Goal: Information Seeking & Learning: Find specific fact

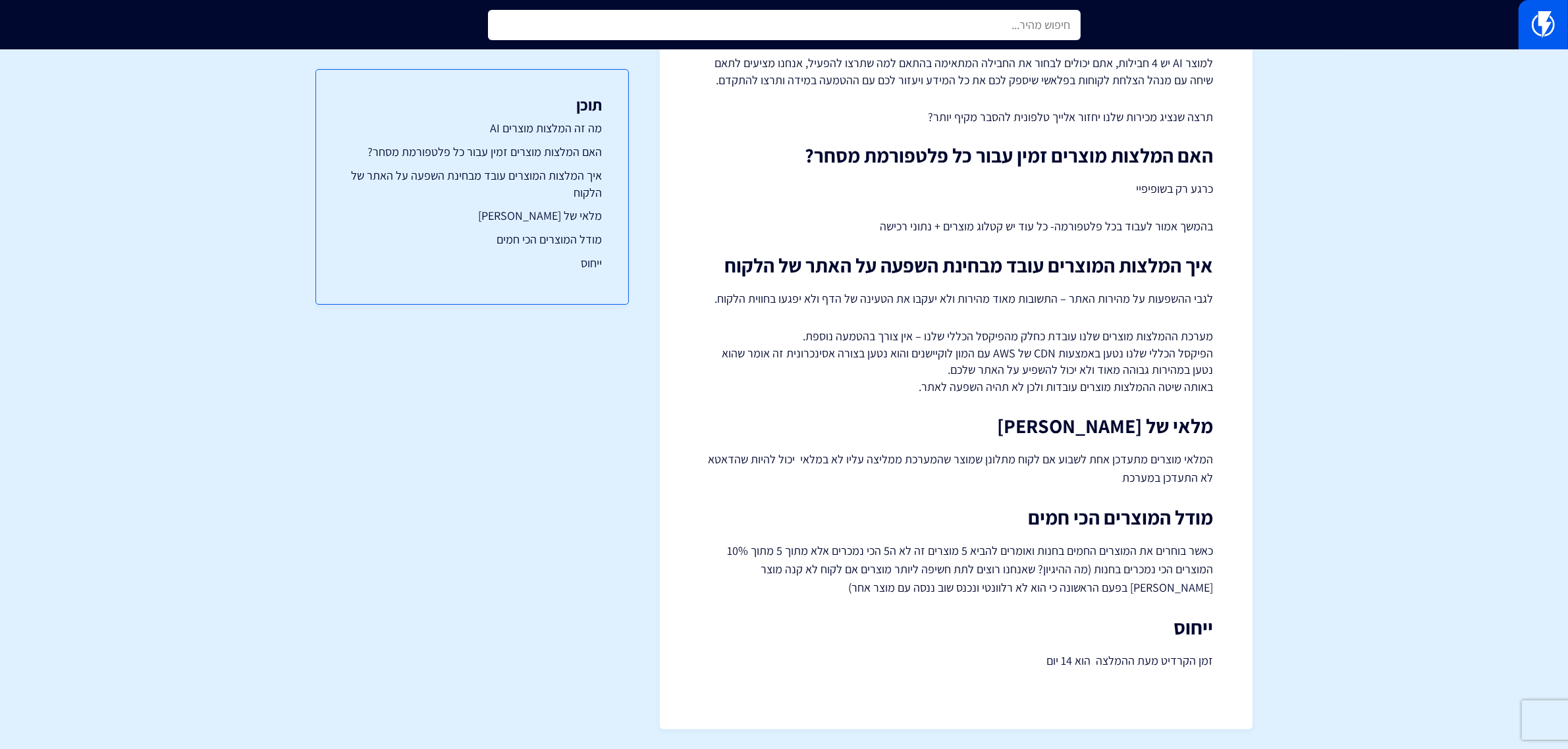
click at [946, 37] on input "text" at bounding box center [784, 25] width 593 height 30
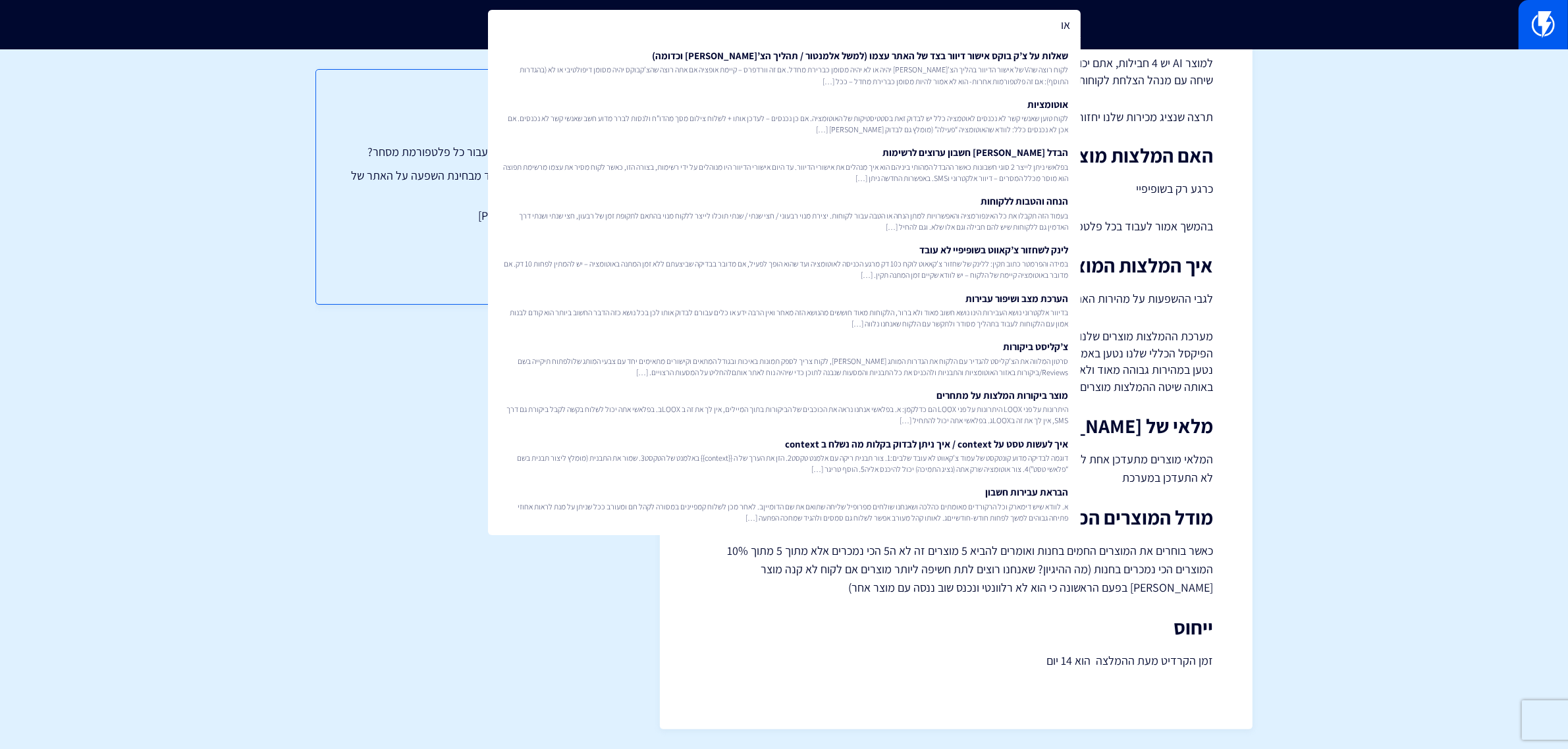
type input "א"
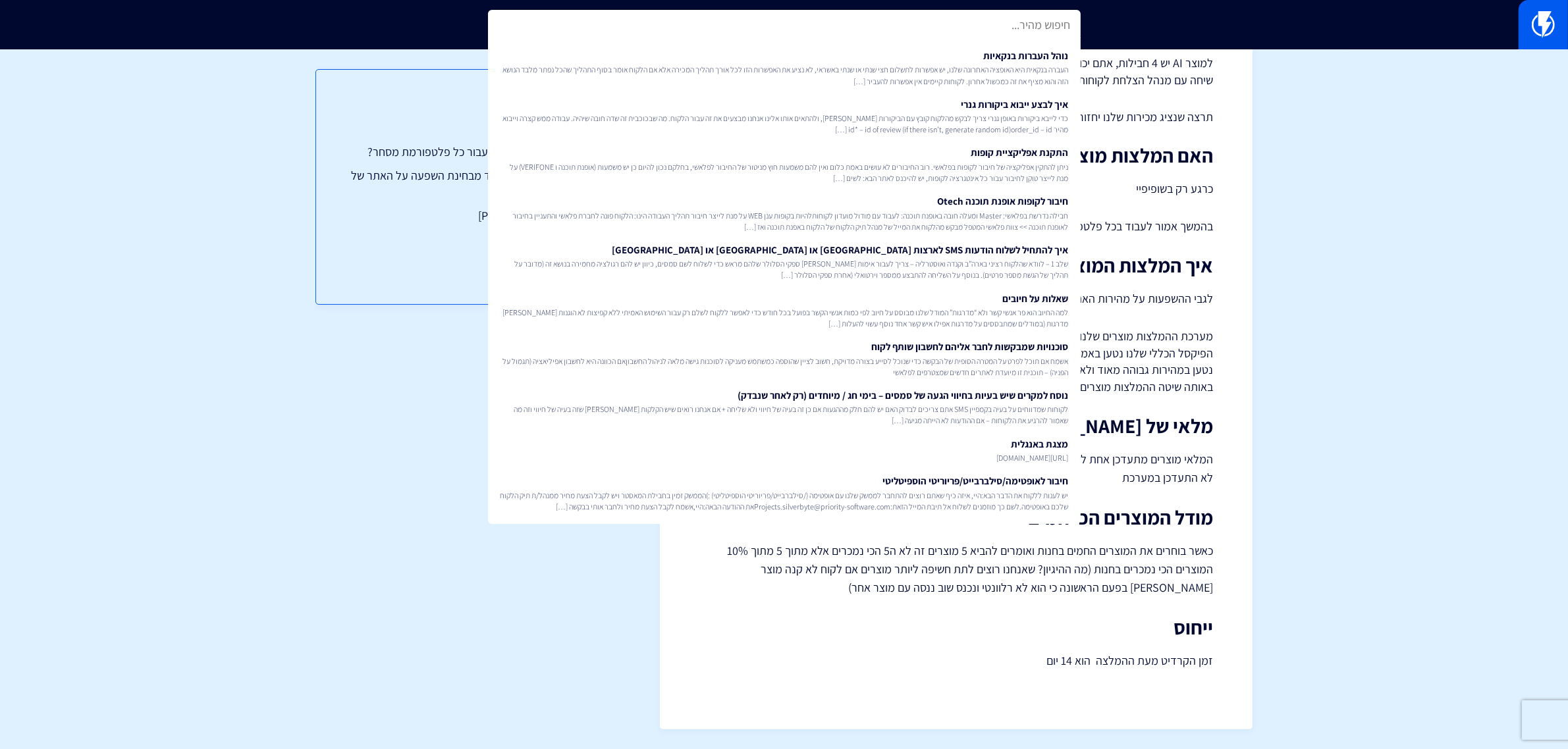
click at [1407, 231] on section "< לכל המידע המלצות מוצרים בפלאשי – AI מה זה המלצות מוצרים AI מוצר חדש בפלאשי: ה…" at bounding box center [784, 59] width 1568 height 1380
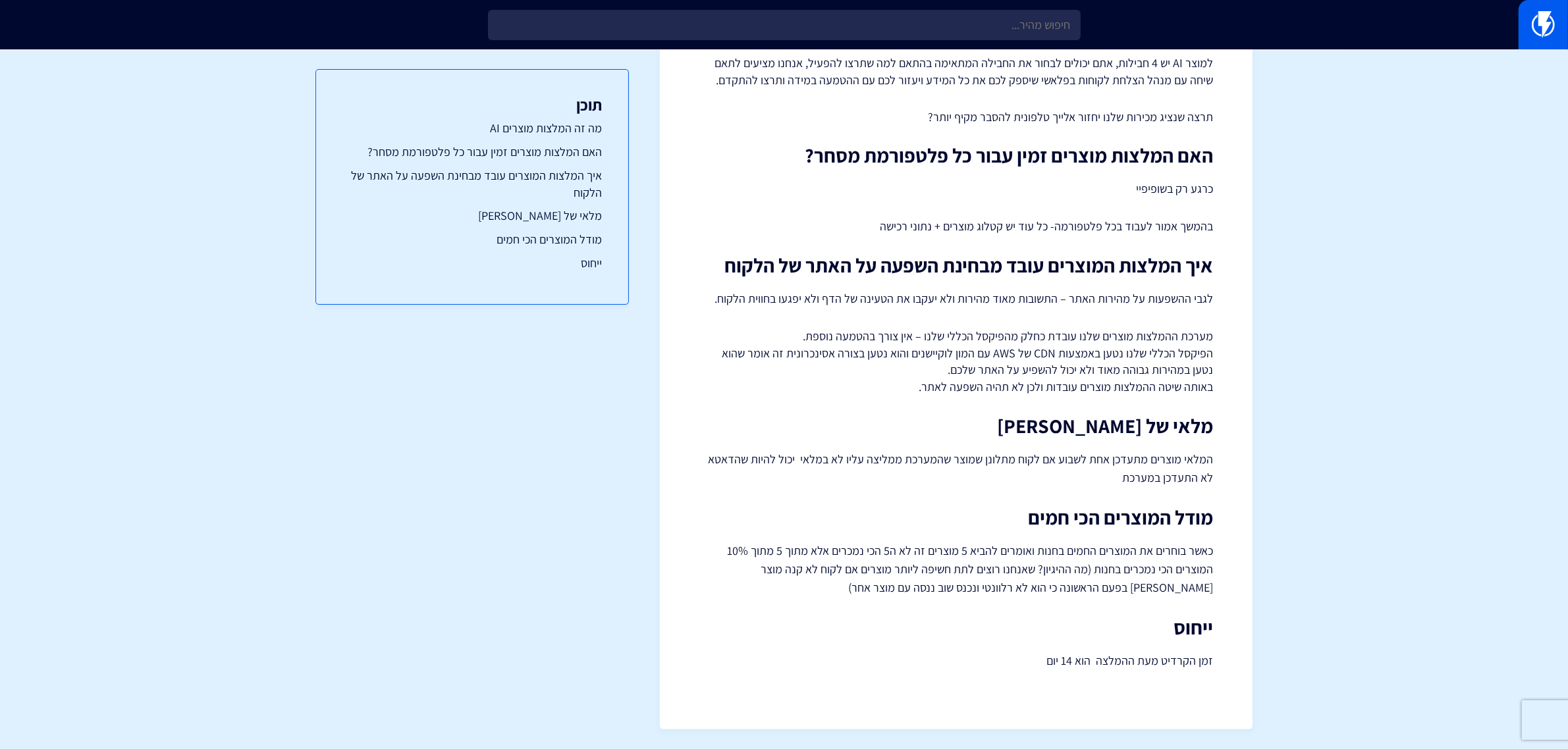
click at [1342, 119] on section "< לכל המידע המלצות מוצרים בפלאשי – AI מה זה המלצות מוצרים AI מוצר חדש בפלאשי: ה…" at bounding box center [784, 59] width 1568 height 1380
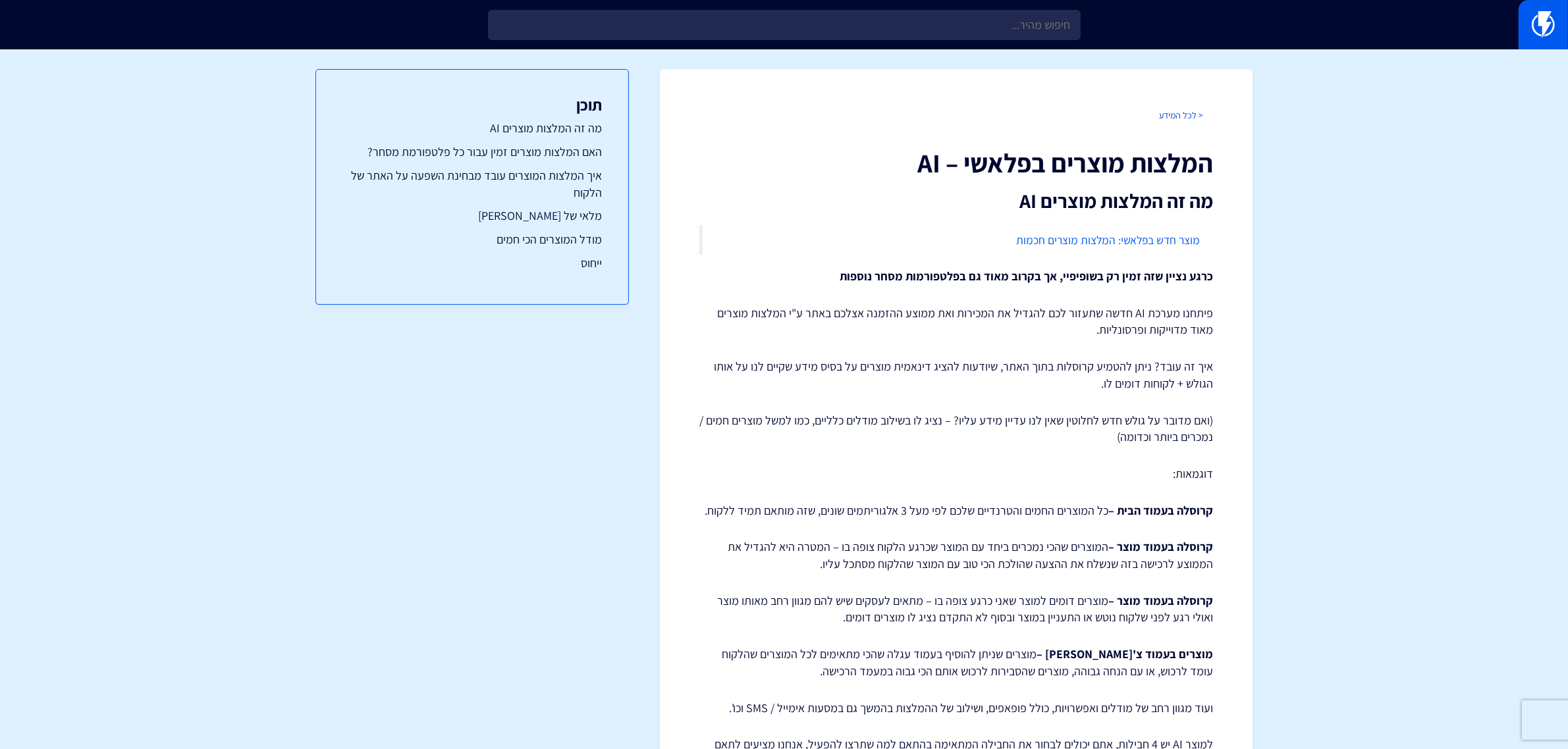
click at [1164, 110] on div "< לכל המידע המלצות מוצרים בפלאשי – AI מה זה המלצות מוצרים AI מוצר חדש בפלאשי: ה…" at bounding box center [956, 739] width 593 height 1341
click at [1164, 110] on link "< לכל המידע" at bounding box center [1181, 115] width 45 height 12
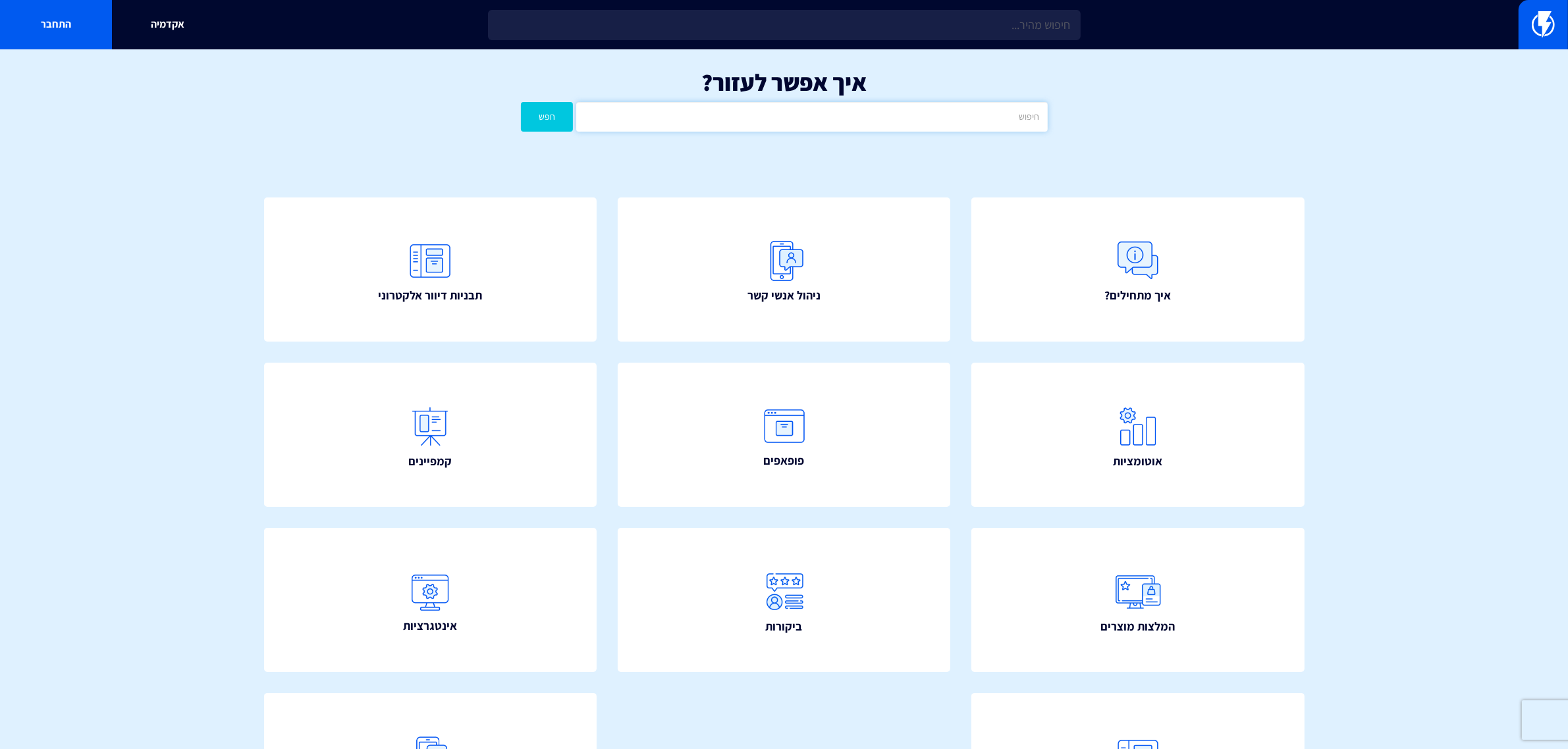
drag, startPoint x: 0, startPoint y: 0, endPoint x: 838, endPoint y: 113, distance: 845.6
click at [838, 113] on input "text" at bounding box center [811, 116] width 470 height 29
type input "אוטוסופט"
click at [521, 102] on button "חפש" at bounding box center [547, 116] width 52 height 29
